Goal: Task Accomplishment & Management: Manage account settings

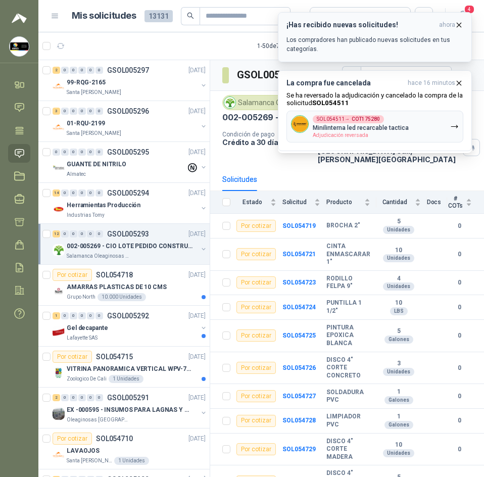
click at [458, 25] on icon "button" at bounding box center [459, 25] width 9 height 9
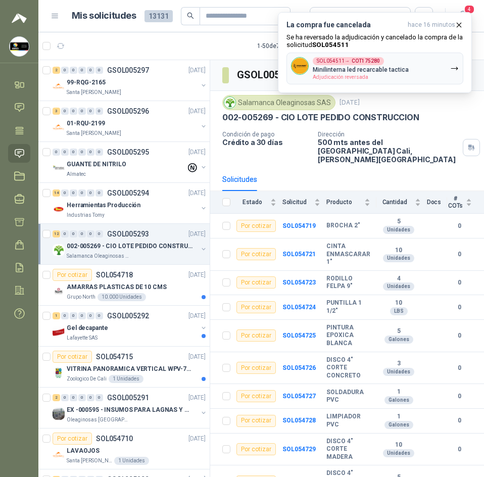
click at [458, 25] on icon "button" at bounding box center [459, 25] width 9 height 9
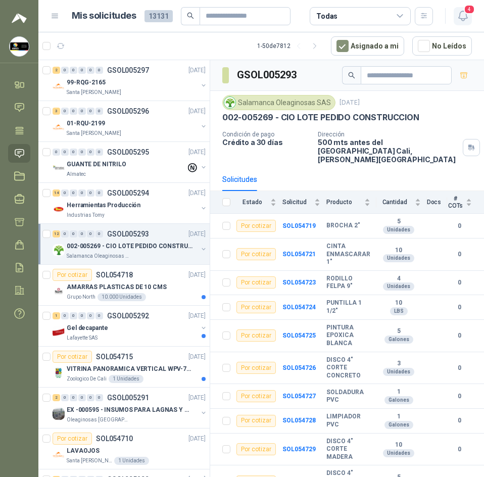
click at [467, 14] on span "4" at bounding box center [469, 10] width 11 height 10
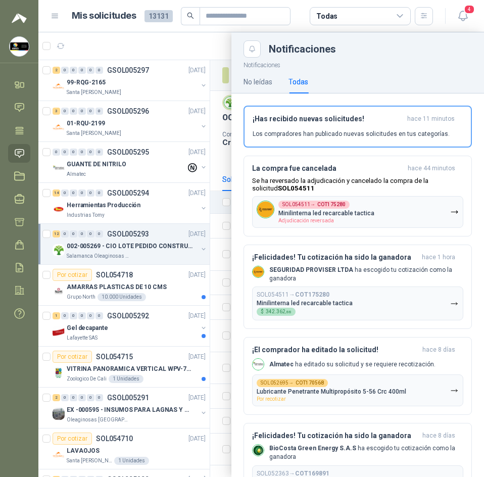
click at [18, 144] on link "Solicitudes" at bounding box center [19, 153] width 22 height 19
click at [19, 125] on icon at bounding box center [19, 130] width 11 height 11
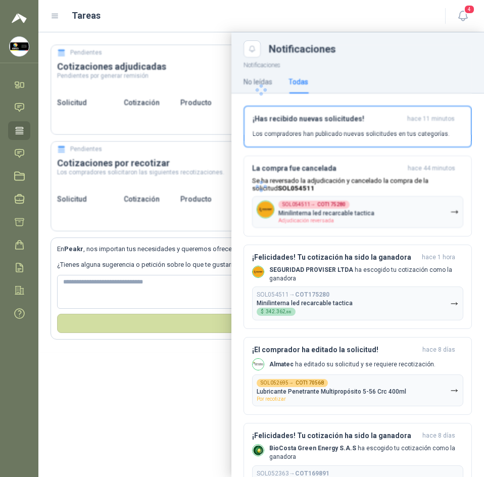
click at [184, 24] on header "Tareas 4" at bounding box center [261, 16] width 446 height 32
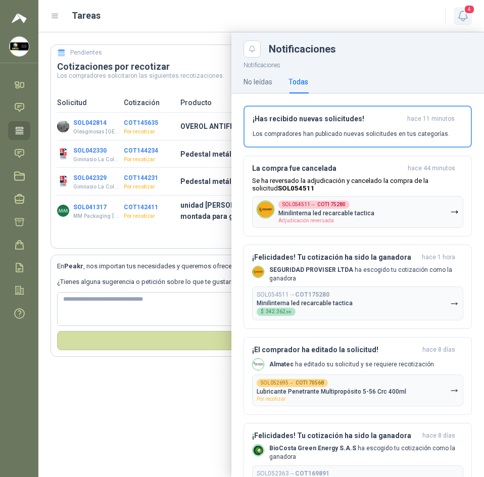
click at [462, 11] on icon "button" at bounding box center [462, 16] width 9 height 10
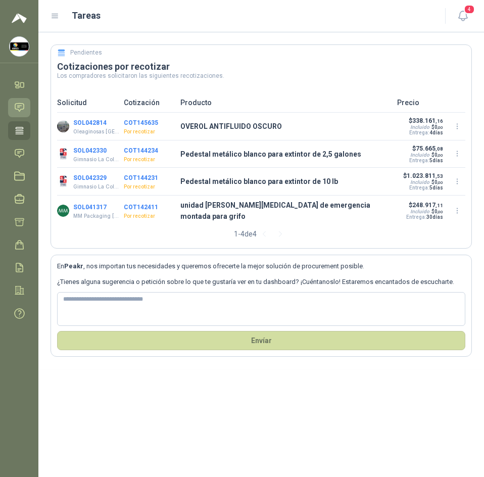
click at [18, 102] on link "Chat" at bounding box center [19, 107] width 22 height 19
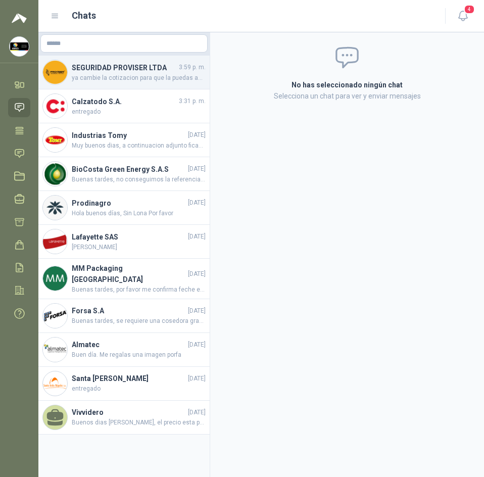
click at [150, 83] on div "SEGURIDAD PROVISER LTDA 3:59 p. m. ya cambie la cotizacion para que la puedas a…" at bounding box center [123, 73] width 171 height 34
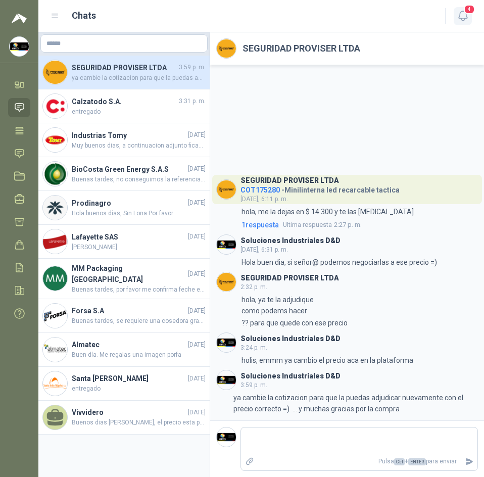
click at [467, 16] on icon "button" at bounding box center [463, 16] width 13 height 13
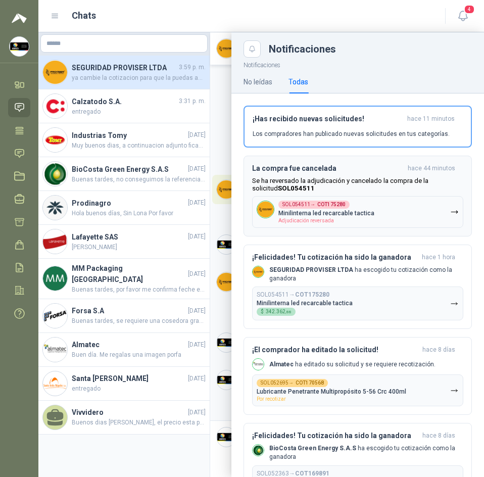
click at [394, 180] on p "Se ha reversado la adjudicación y cancelado la compra de la solicitud SOL054511" at bounding box center [357, 184] width 211 height 15
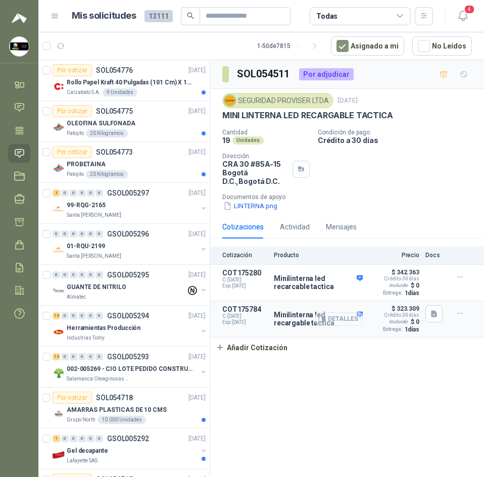
click at [353, 317] on button "Detalles" at bounding box center [339, 319] width 48 height 14
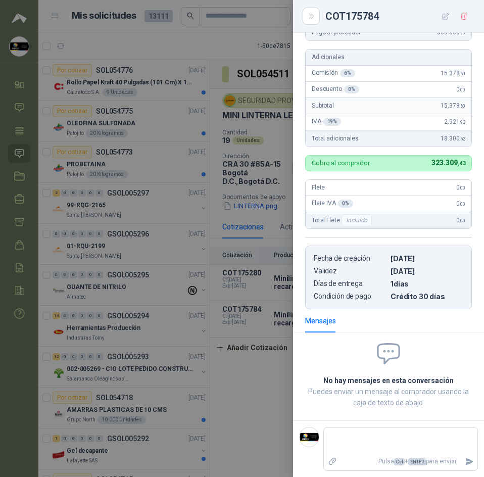
scroll to position [209, 0]
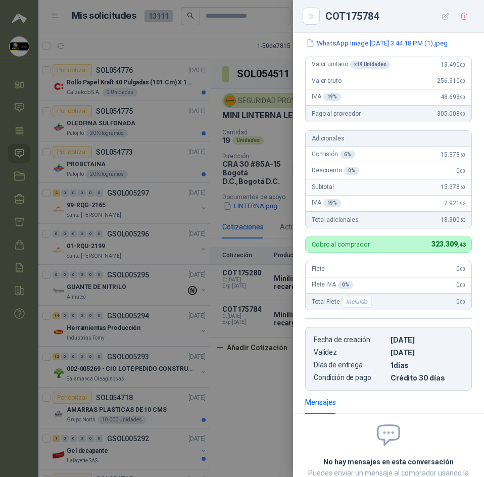
click at [250, 379] on div at bounding box center [242, 238] width 484 height 477
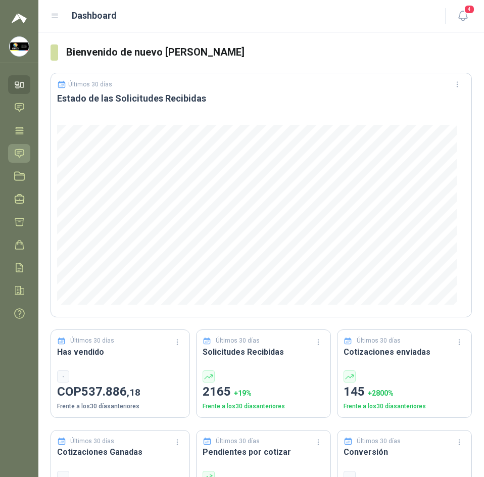
click at [14, 151] on link "Solicitudes" at bounding box center [19, 153] width 22 height 19
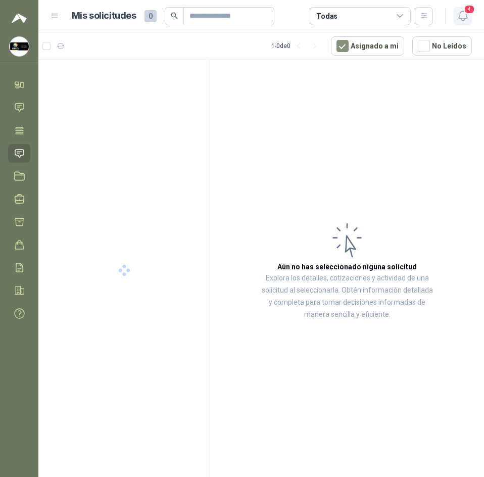
click at [460, 14] on icon "button" at bounding box center [462, 16] width 9 height 10
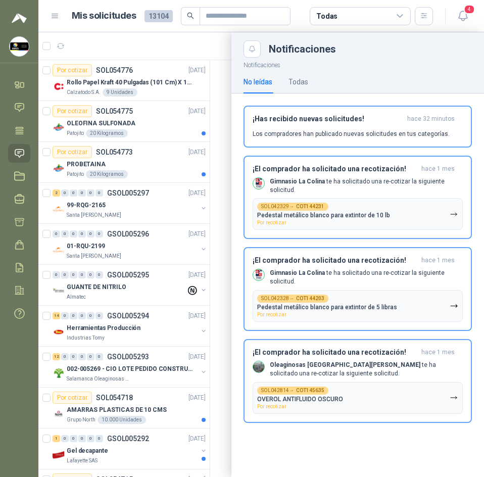
click at [205, 36] on div at bounding box center [261, 254] width 446 height 445
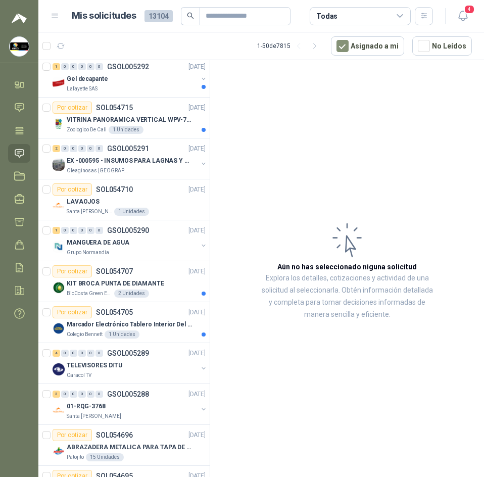
scroll to position [404, 0]
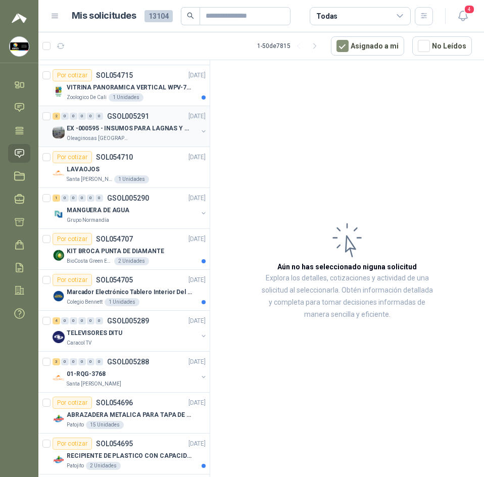
click at [150, 125] on p "EX -000595 - INSUMOS PARA LAGNAS Y OFICINAS PLANTA" at bounding box center [130, 129] width 126 height 10
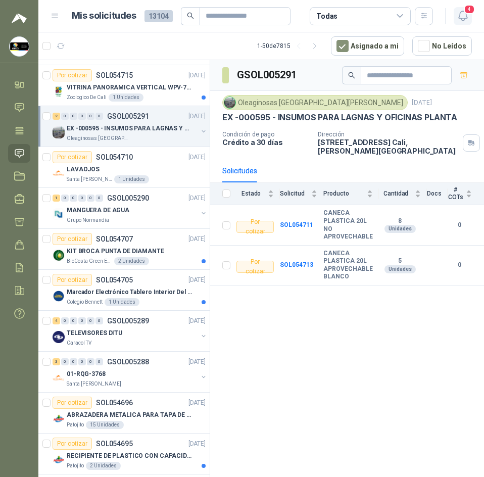
click at [460, 16] on icon "button" at bounding box center [462, 16] width 9 height 10
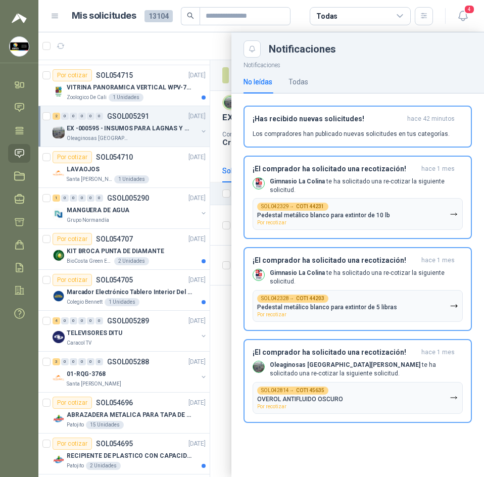
click at [167, 31] on header "Mis solicitudes 13104 Todas 4" at bounding box center [261, 16] width 446 height 32
click at [226, 47] on div at bounding box center [261, 254] width 446 height 445
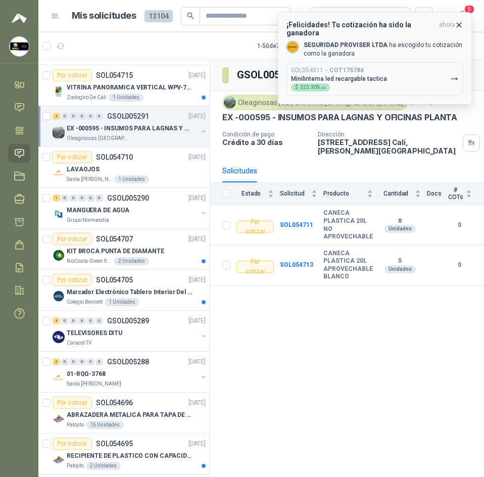
click at [460, 21] on icon "button" at bounding box center [459, 25] width 9 height 9
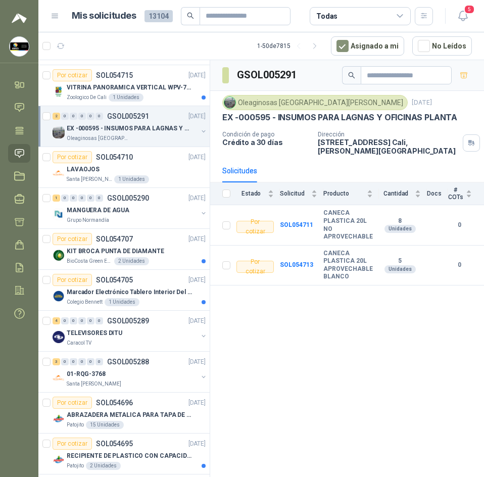
click at [461, 15] on icon "button" at bounding box center [463, 16] width 13 height 13
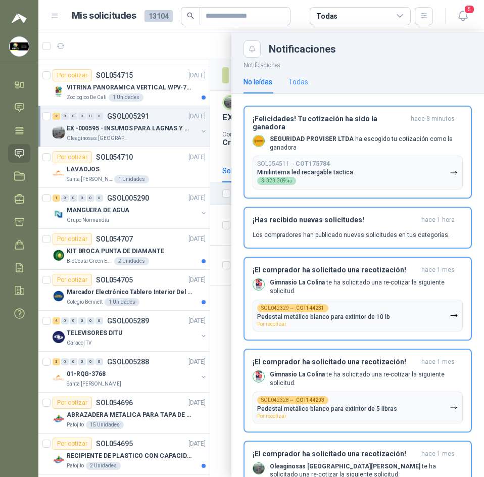
click at [302, 88] on div "Todas" at bounding box center [299, 81] width 20 height 23
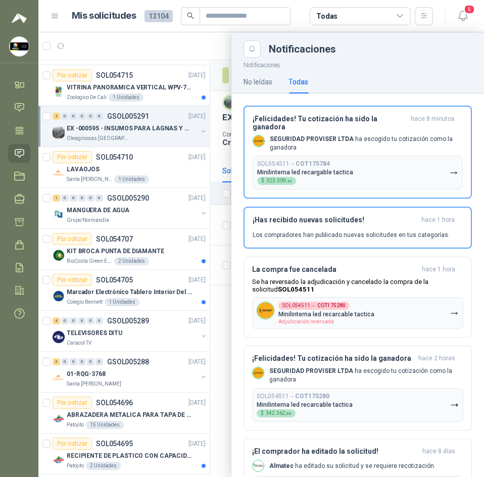
click at [187, 29] on header "Mis solicitudes 13104 Todas 5" at bounding box center [261, 16] width 446 height 32
click at [466, 17] on icon "button" at bounding box center [462, 16] width 9 height 10
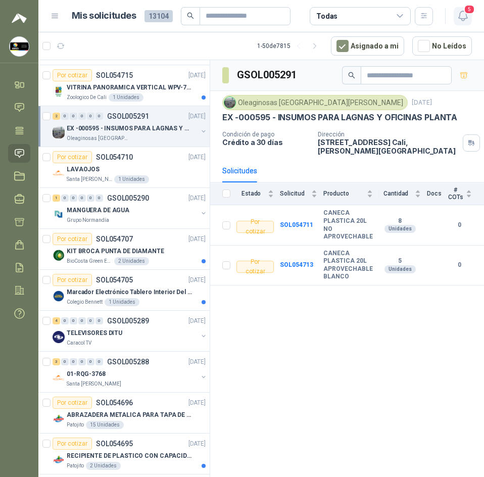
click at [457, 19] on icon "button" at bounding box center [463, 16] width 13 height 13
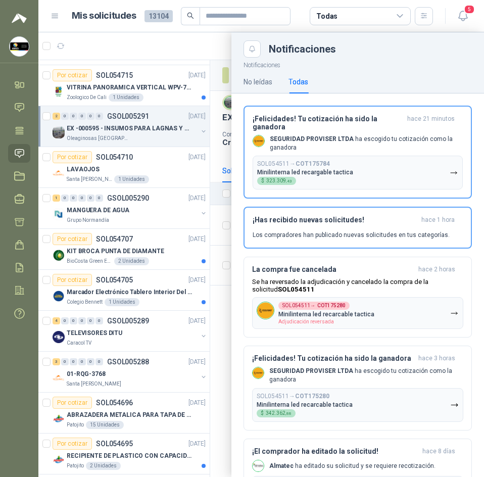
click at [118, 40] on div at bounding box center [261, 254] width 446 height 445
